Goal: Task Accomplishment & Management: Use online tool/utility

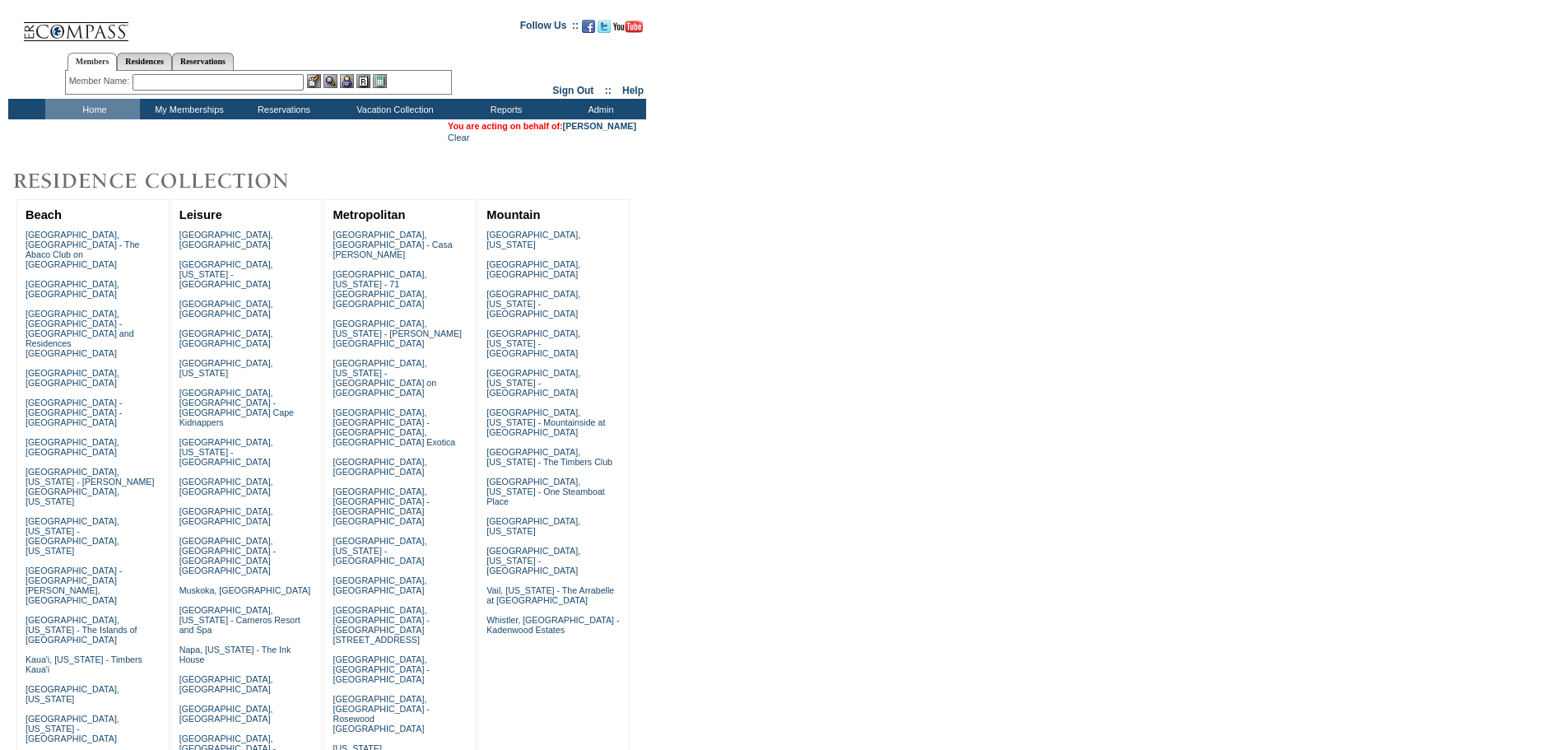
scroll to position [696, 0]
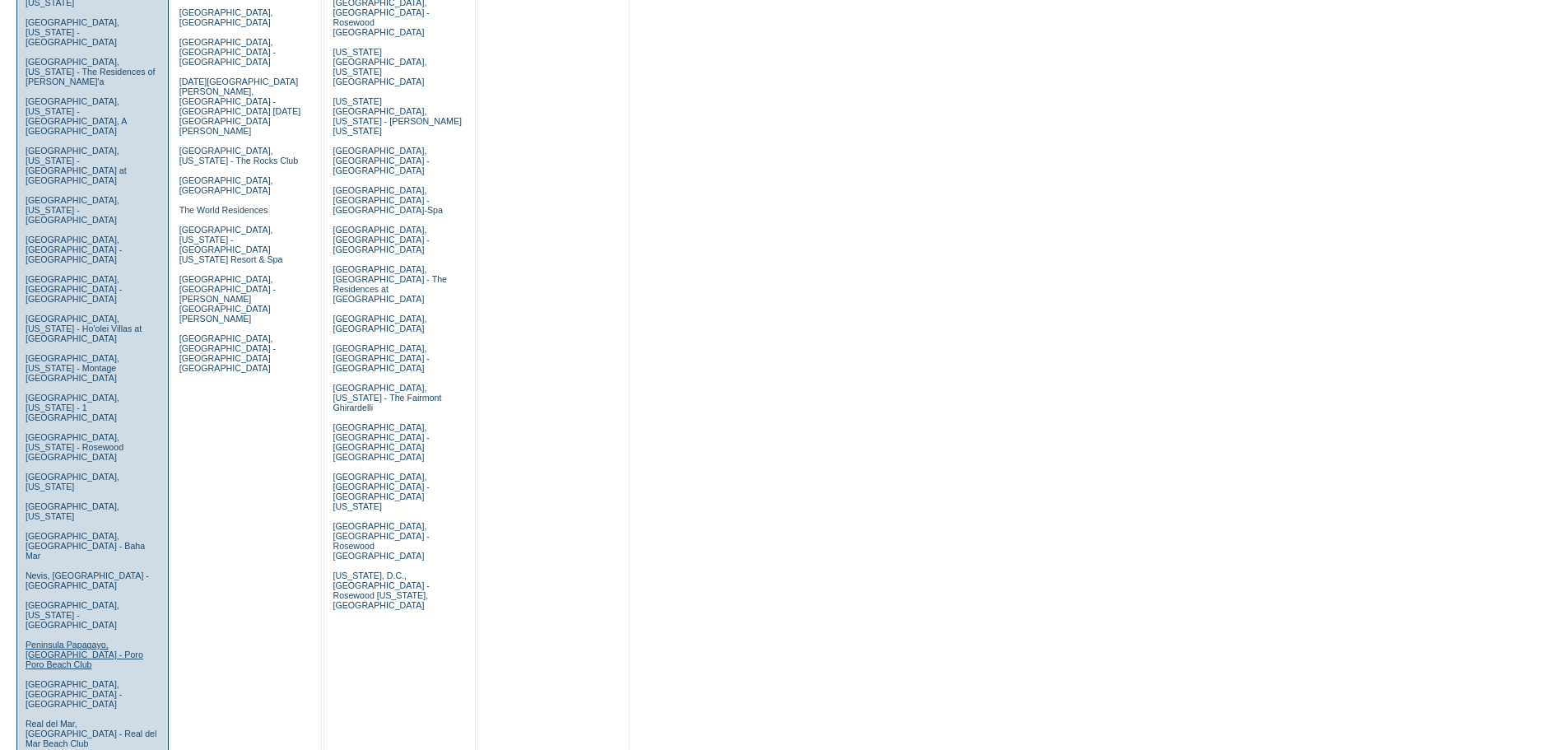
click at [106, 639] on link "Peninsula Papagayo, [GEOGRAPHIC_DATA] - Poro Poro Beach Club" at bounding box center [85, 654] width 118 height 29
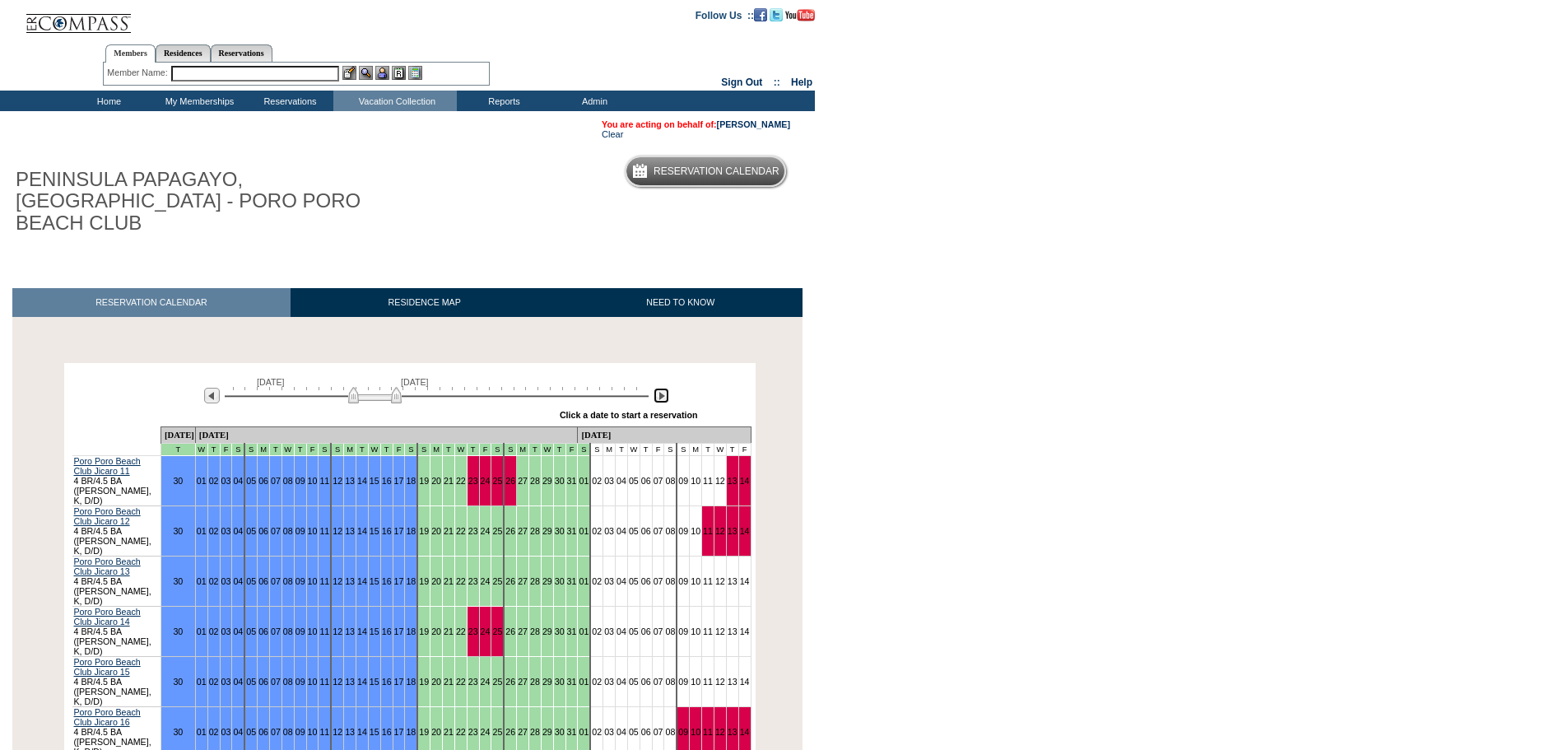
click at [661, 388] on img at bounding box center [661, 396] width 16 height 16
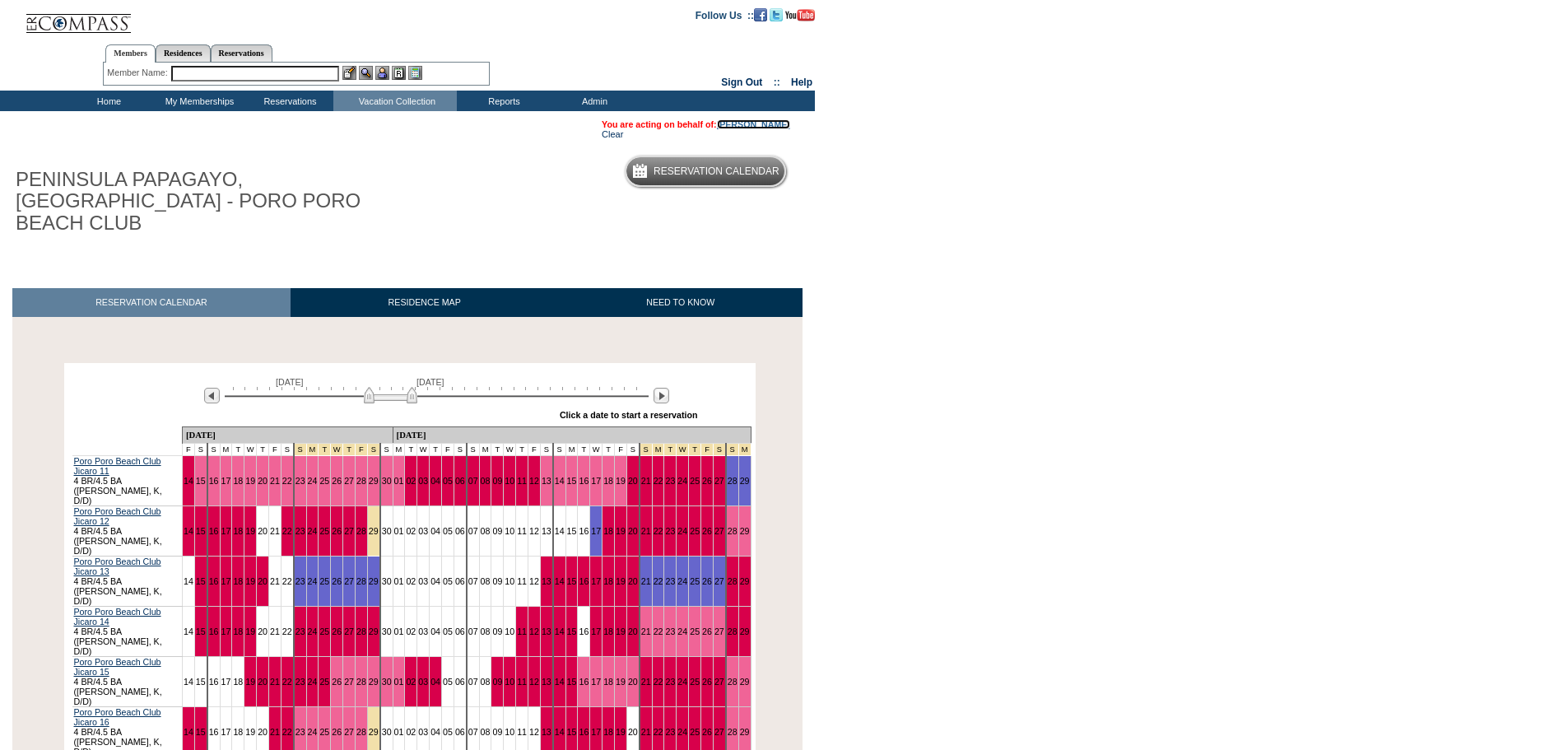
click at [737, 125] on link "[PERSON_NAME]" at bounding box center [753, 124] width 73 height 10
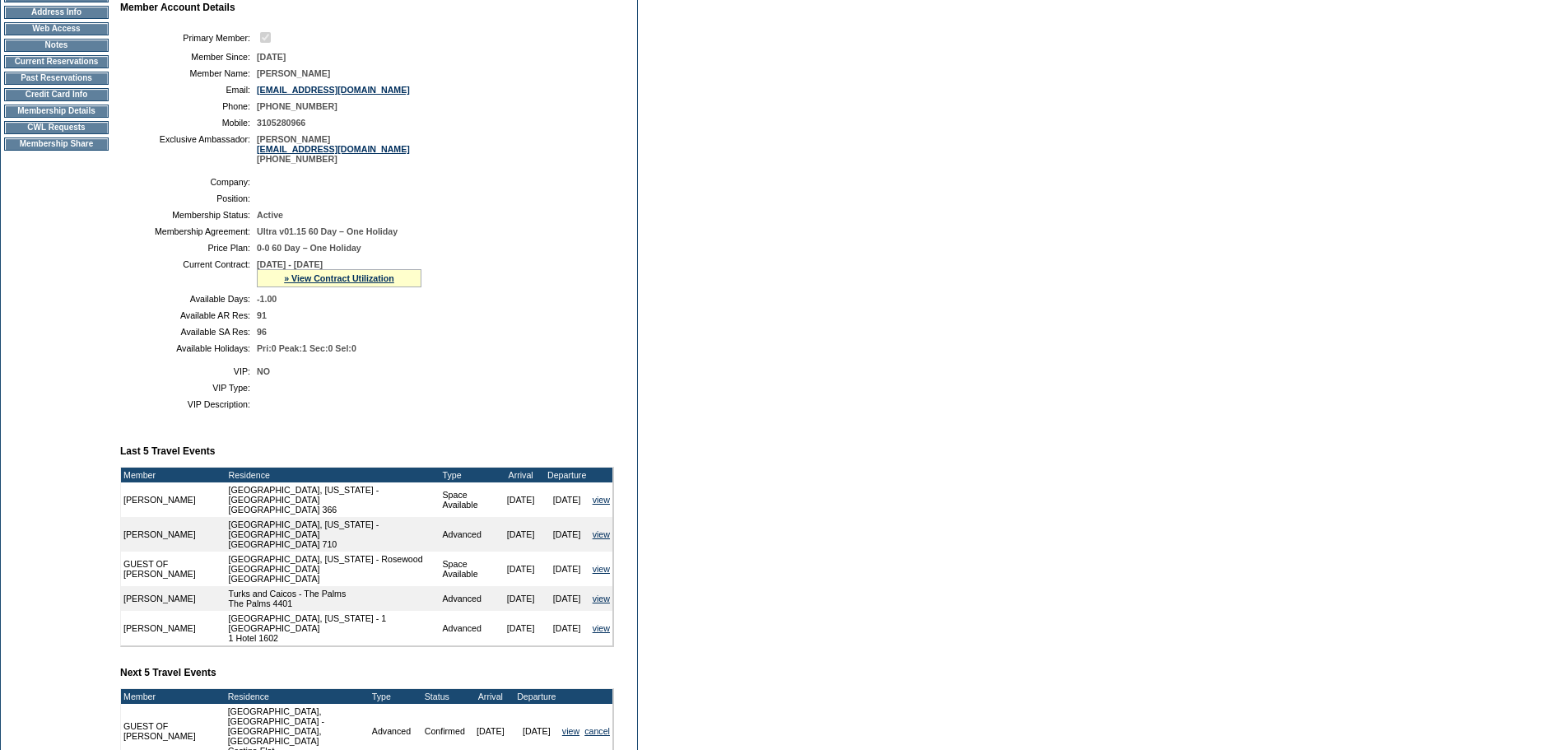
scroll to position [165, 0]
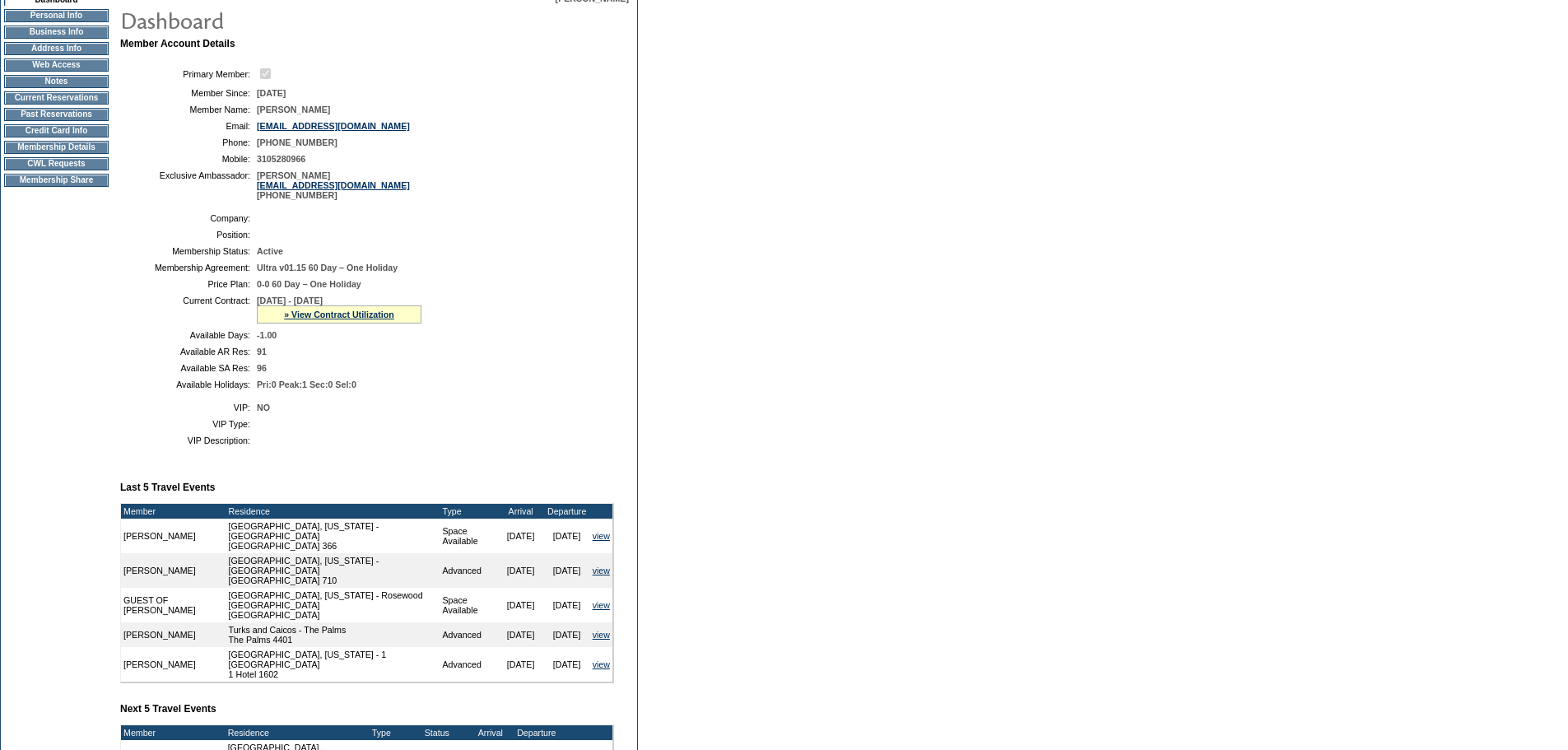
click at [79, 170] on td "CWL Requests" at bounding box center [56, 163] width 104 height 13
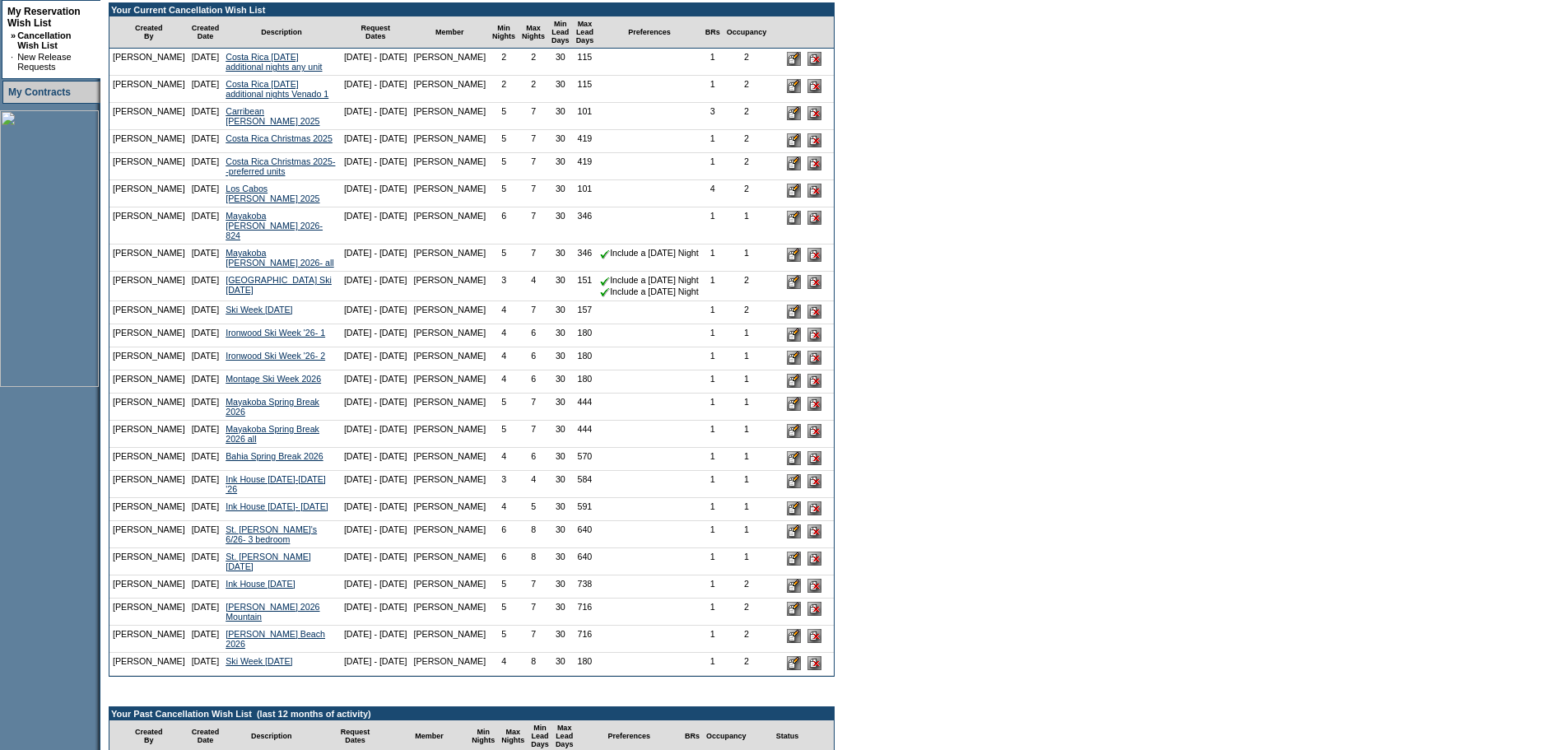
scroll to position [412, 0]
